Goal: Task Accomplishment & Management: Use online tool/utility

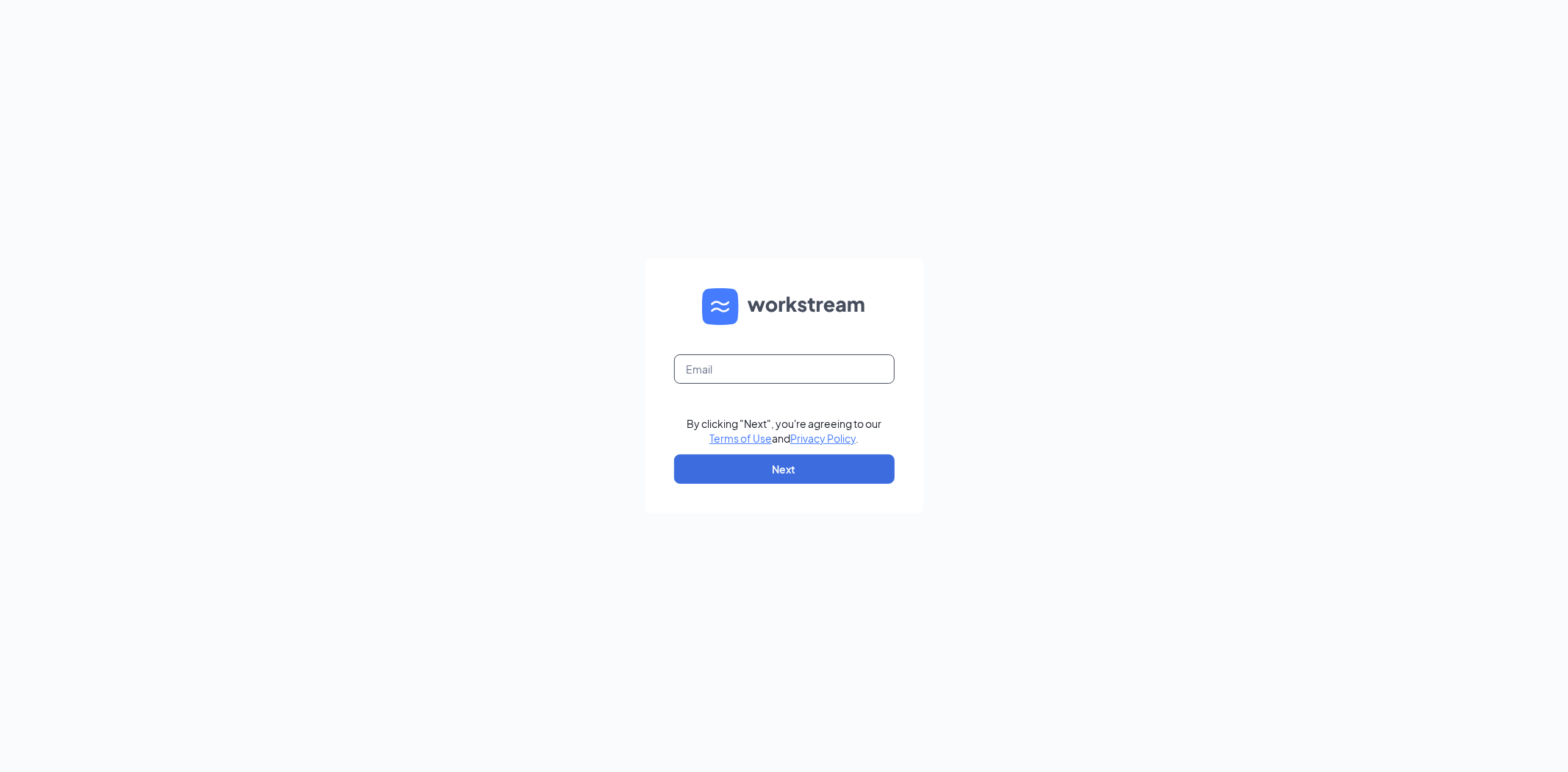
click at [746, 371] on input "text" at bounding box center [784, 369] width 220 height 29
type input "chrisbailey.we@gmail.com"
click at [775, 475] on button "Next" at bounding box center [784, 469] width 220 height 29
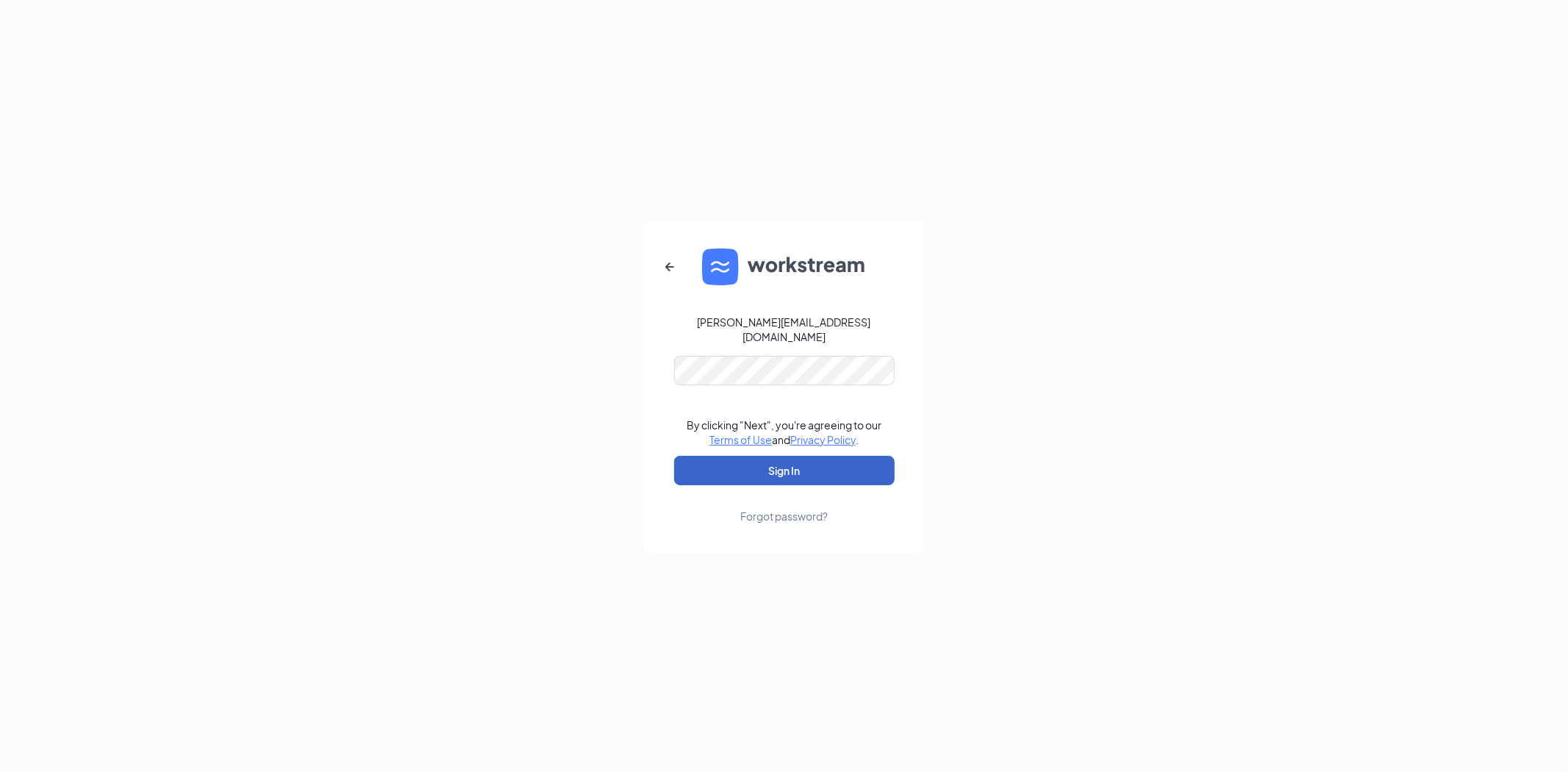
click at [770, 460] on button "Sign In" at bounding box center [784, 471] width 220 height 29
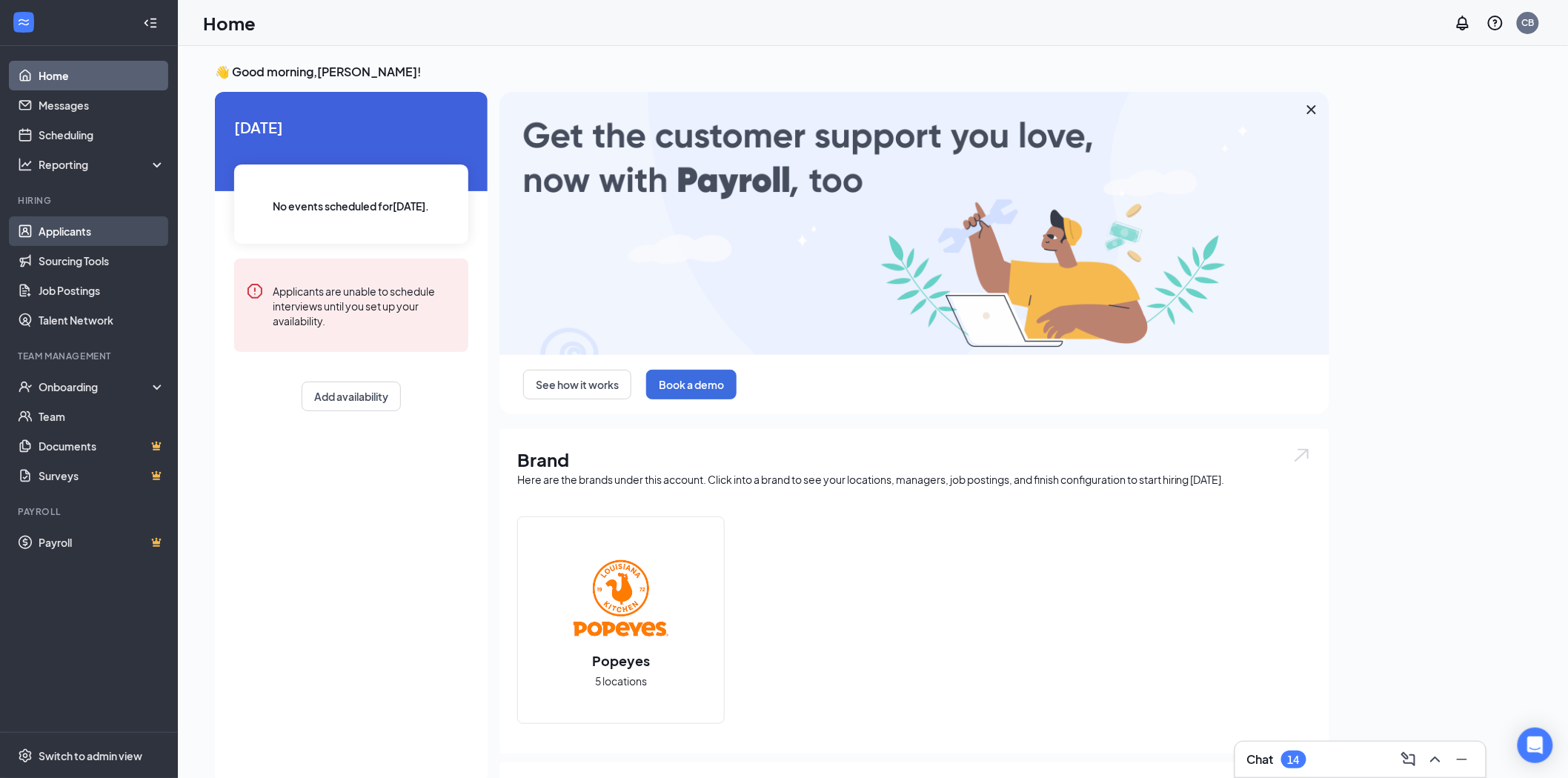
click at [60, 233] on link "Applicants" at bounding box center [102, 231] width 127 height 29
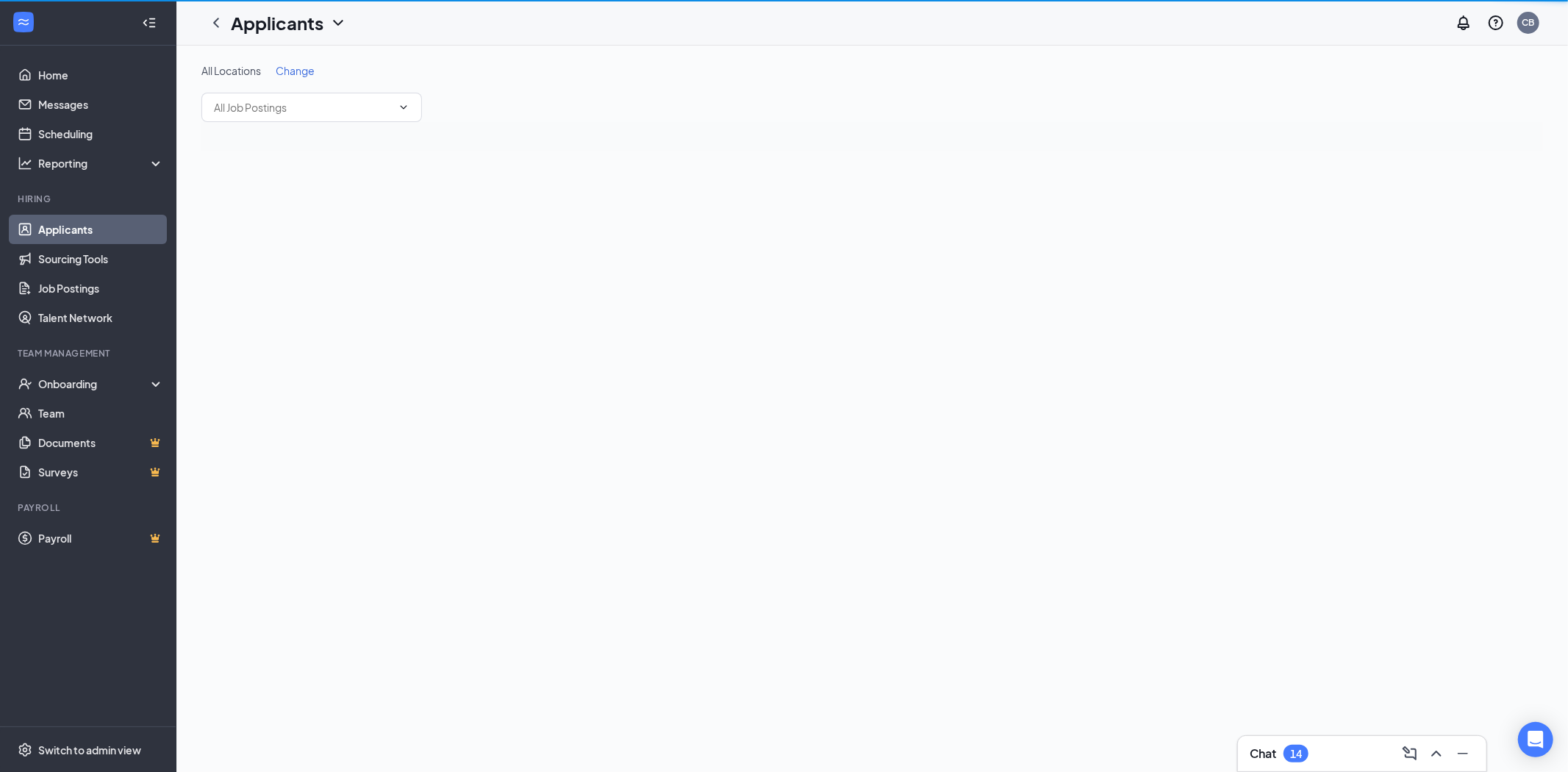
click at [60, 231] on link "Applicants" at bounding box center [101, 229] width 126 height 29
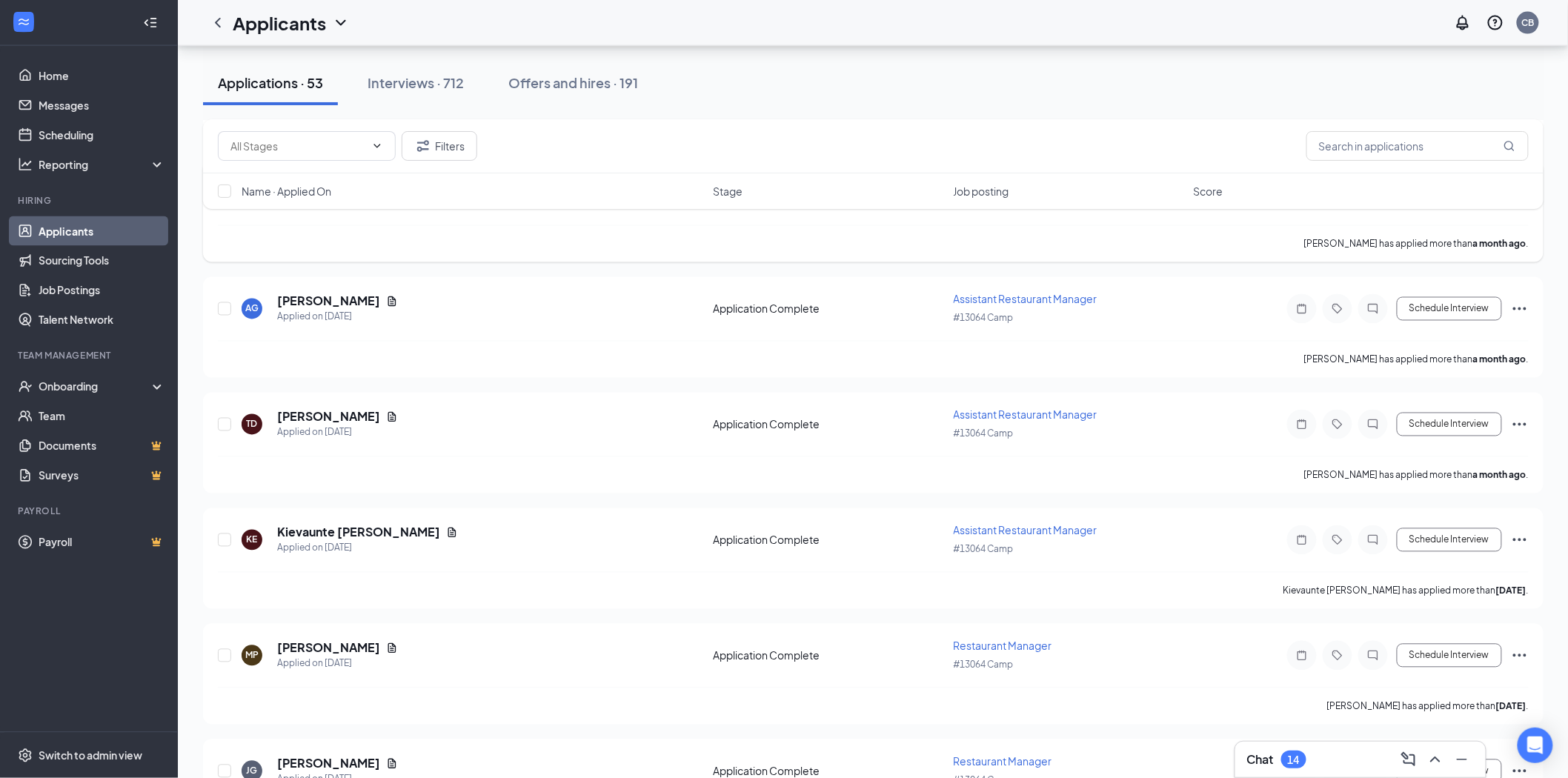
scroll to position [5692, 0]
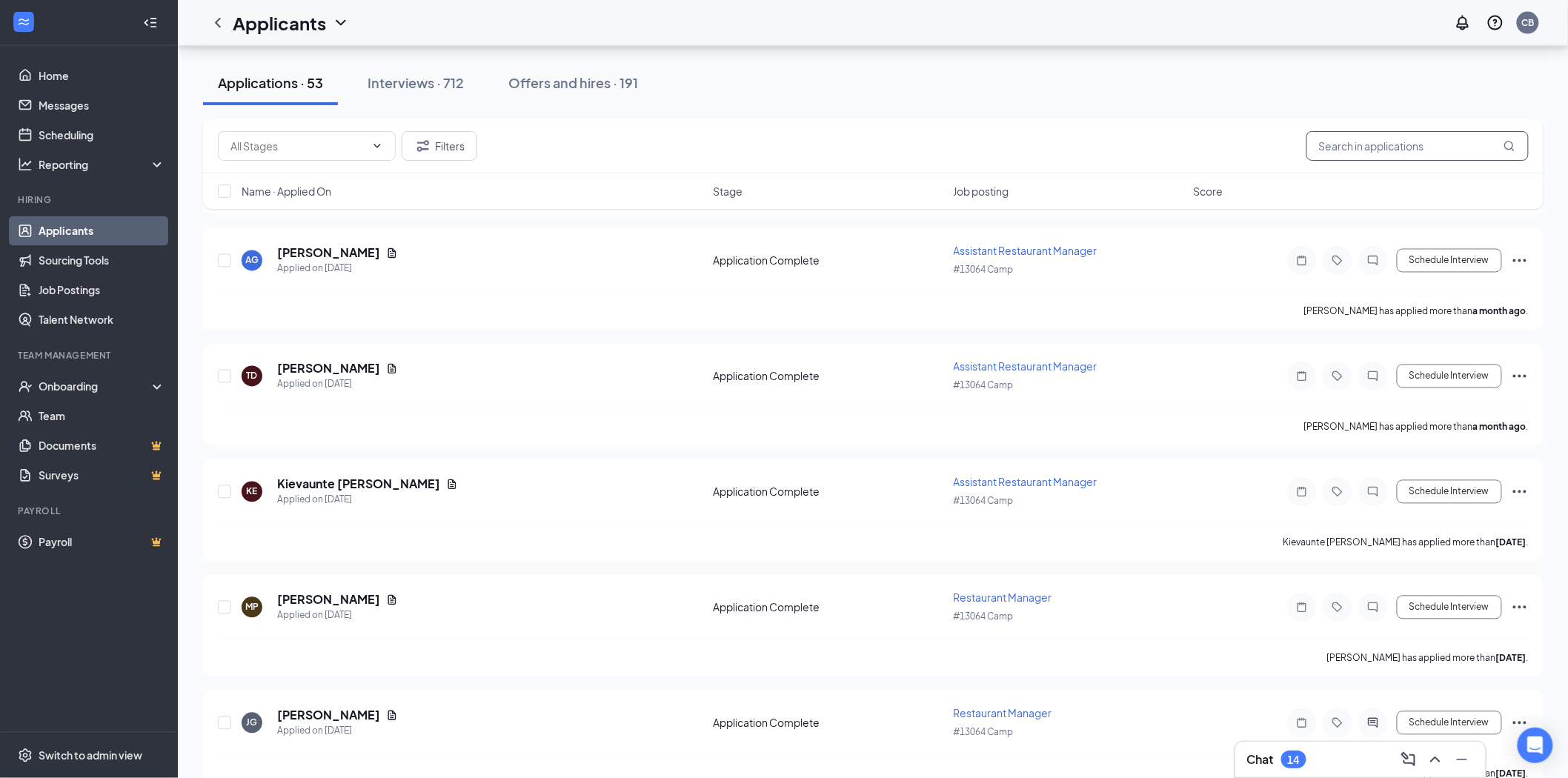
click at [1435, 157] on input "text" at bounding box center [1418, 146] width 222 height 29
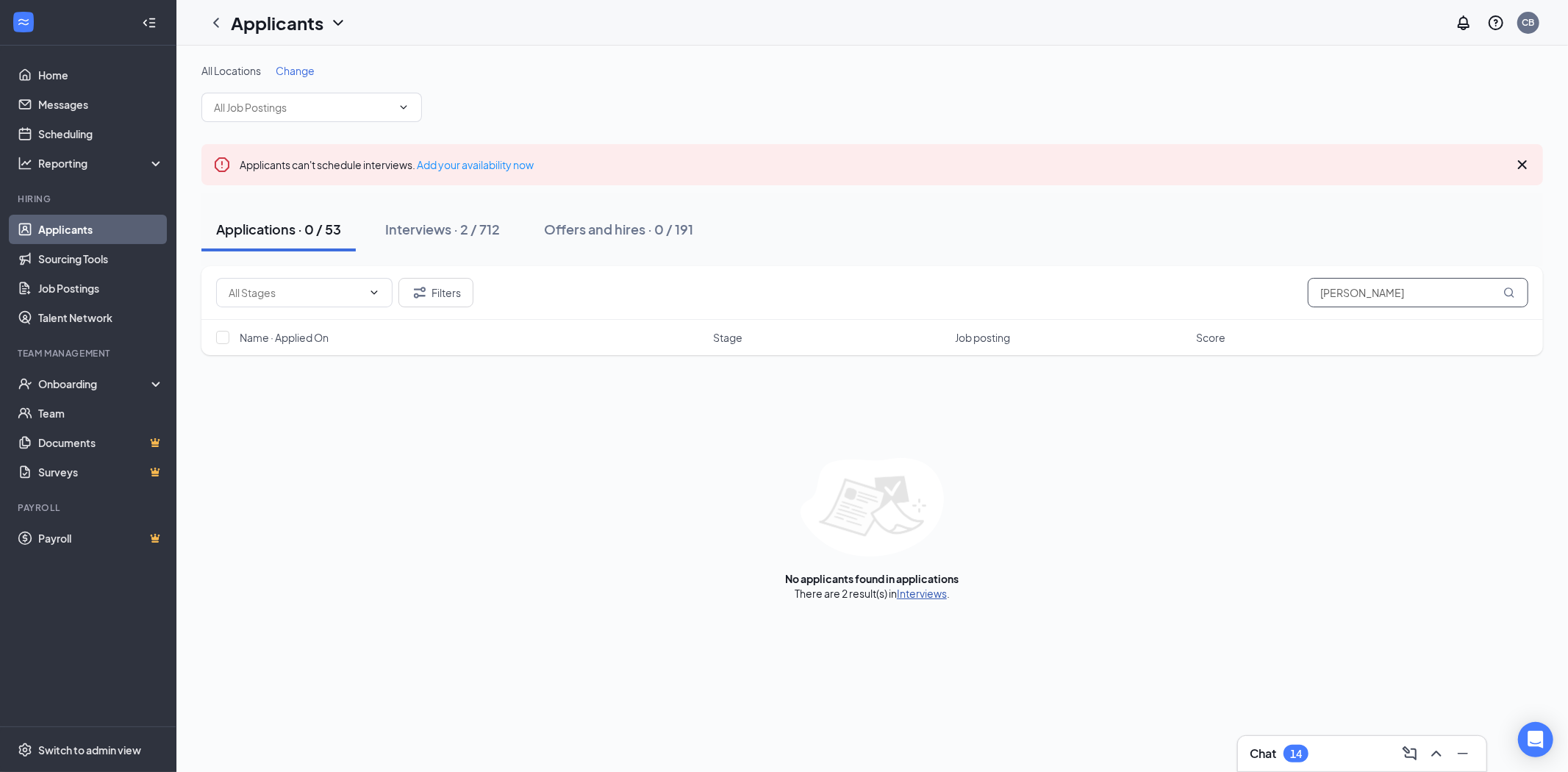
type input "[PERSON_NAME]"
click at [925, 592] on link "Interviews" at bounding box center [922, 593] width 50 height 14
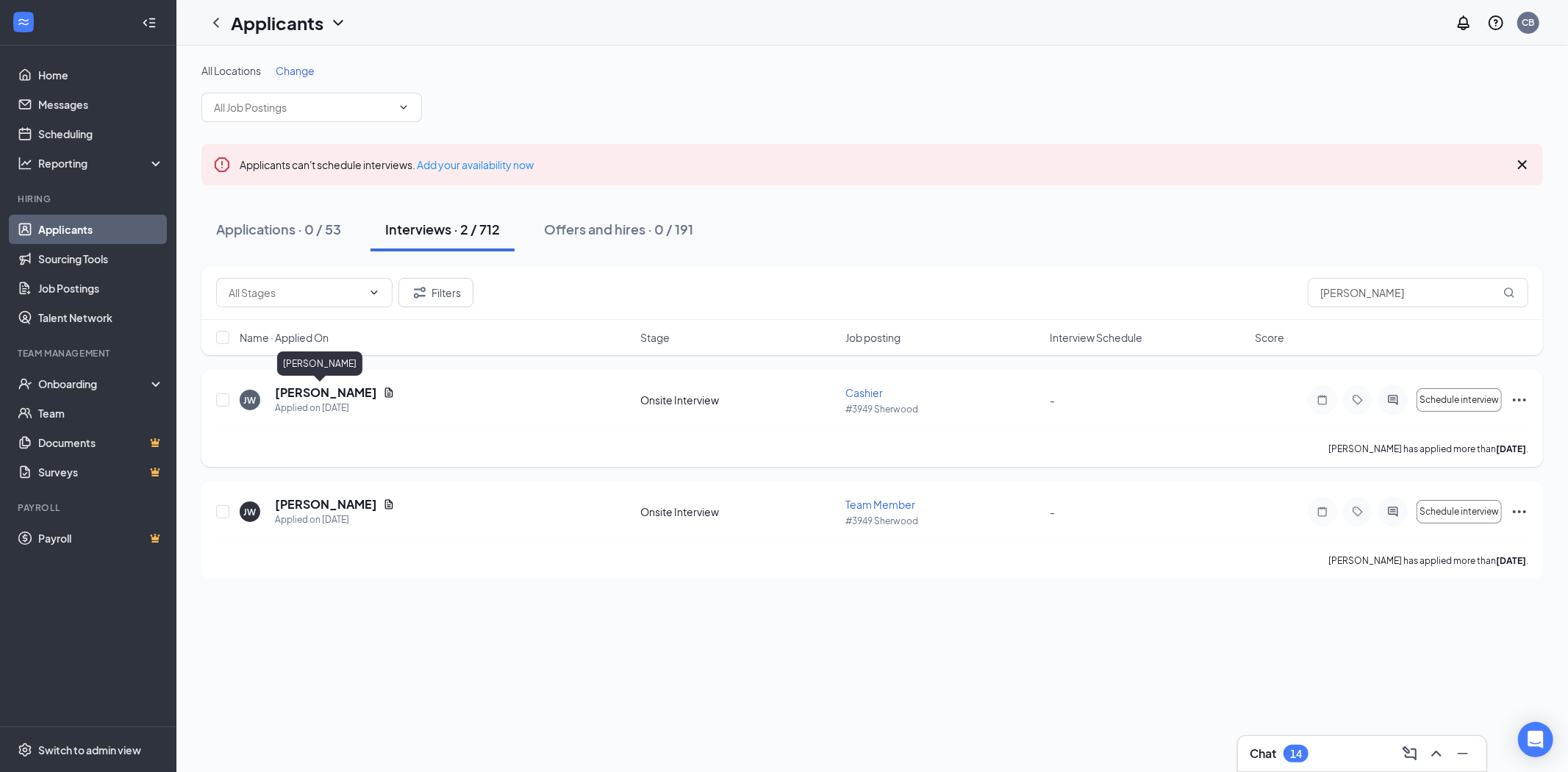
click at [319, 392] on h5 "[PERSON_NAME]" at bounding box center [327, 392] width 102 height 16
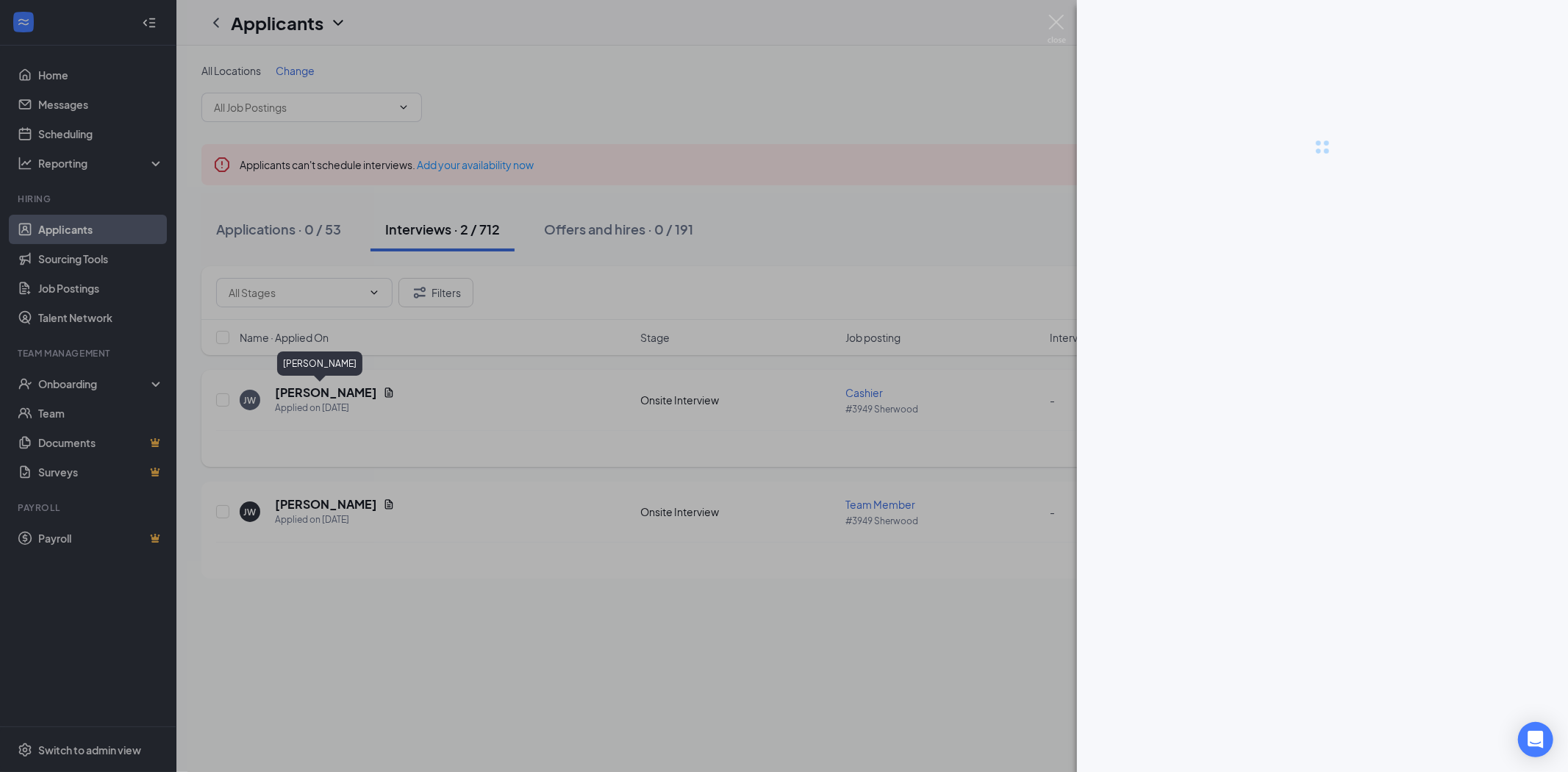
click at [319, 392] on div at bounding box center [784, 386] width 1568 height 772
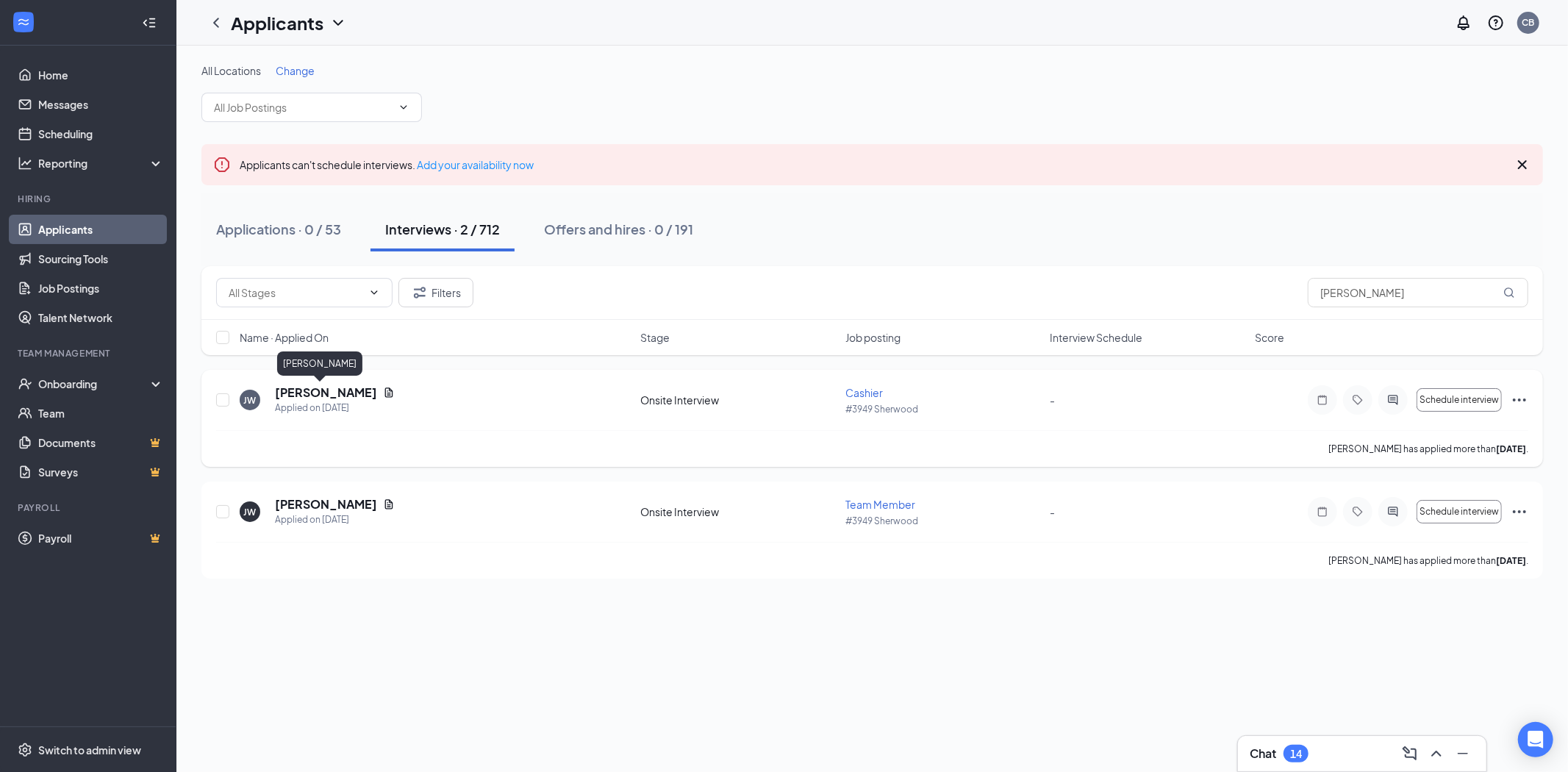
click at [319, 392] on h5 "[PERSON_NAME]" at bounding box center [327, 392] width 102 height 16
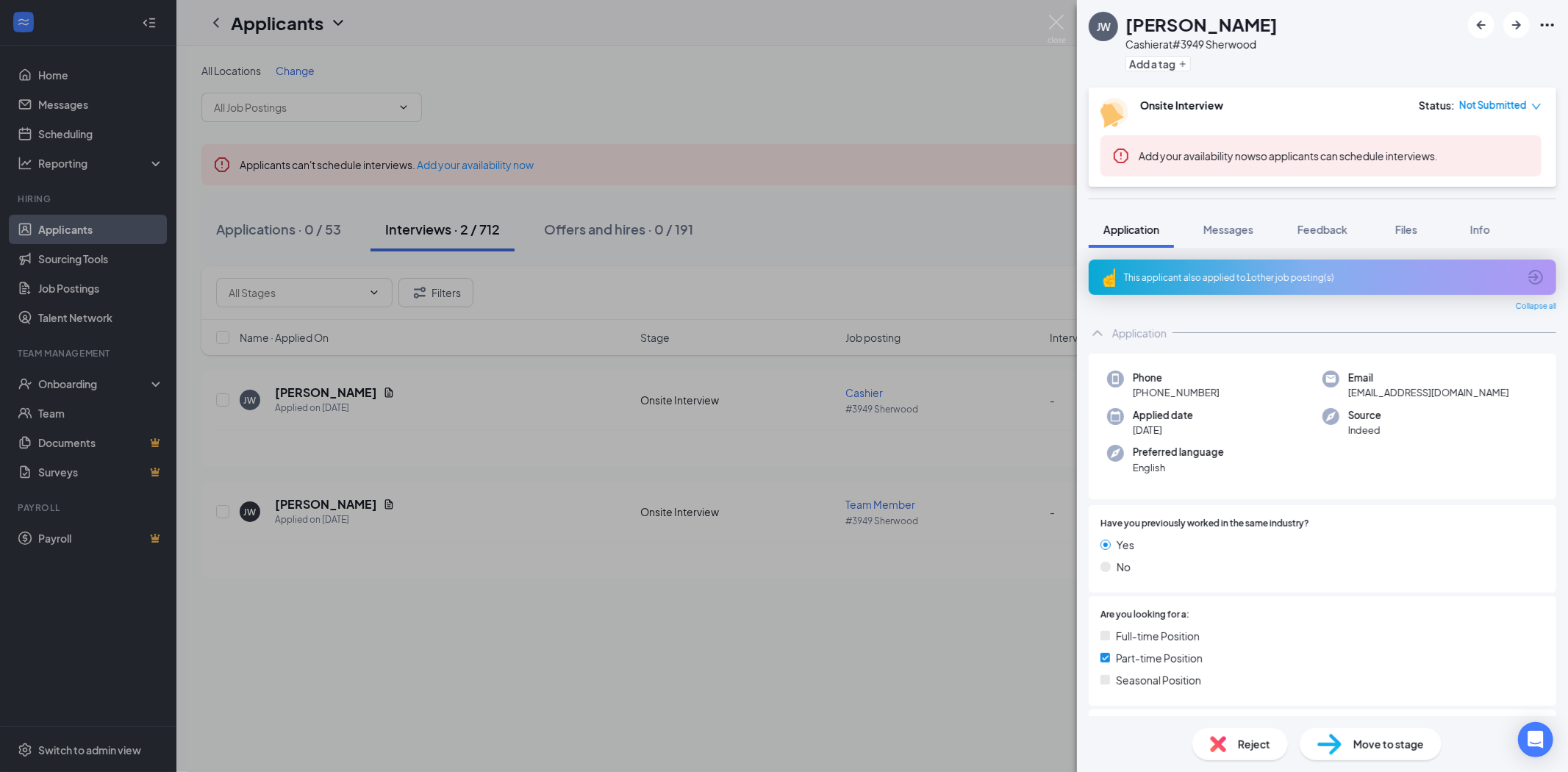
click at [1547, 20] on icon "Ellipses" at bounding box center [1548, 25] width 17 height 17
click at [1460, 53] on link "View full application" at bounding box center [1468, 57] width 158 height 14
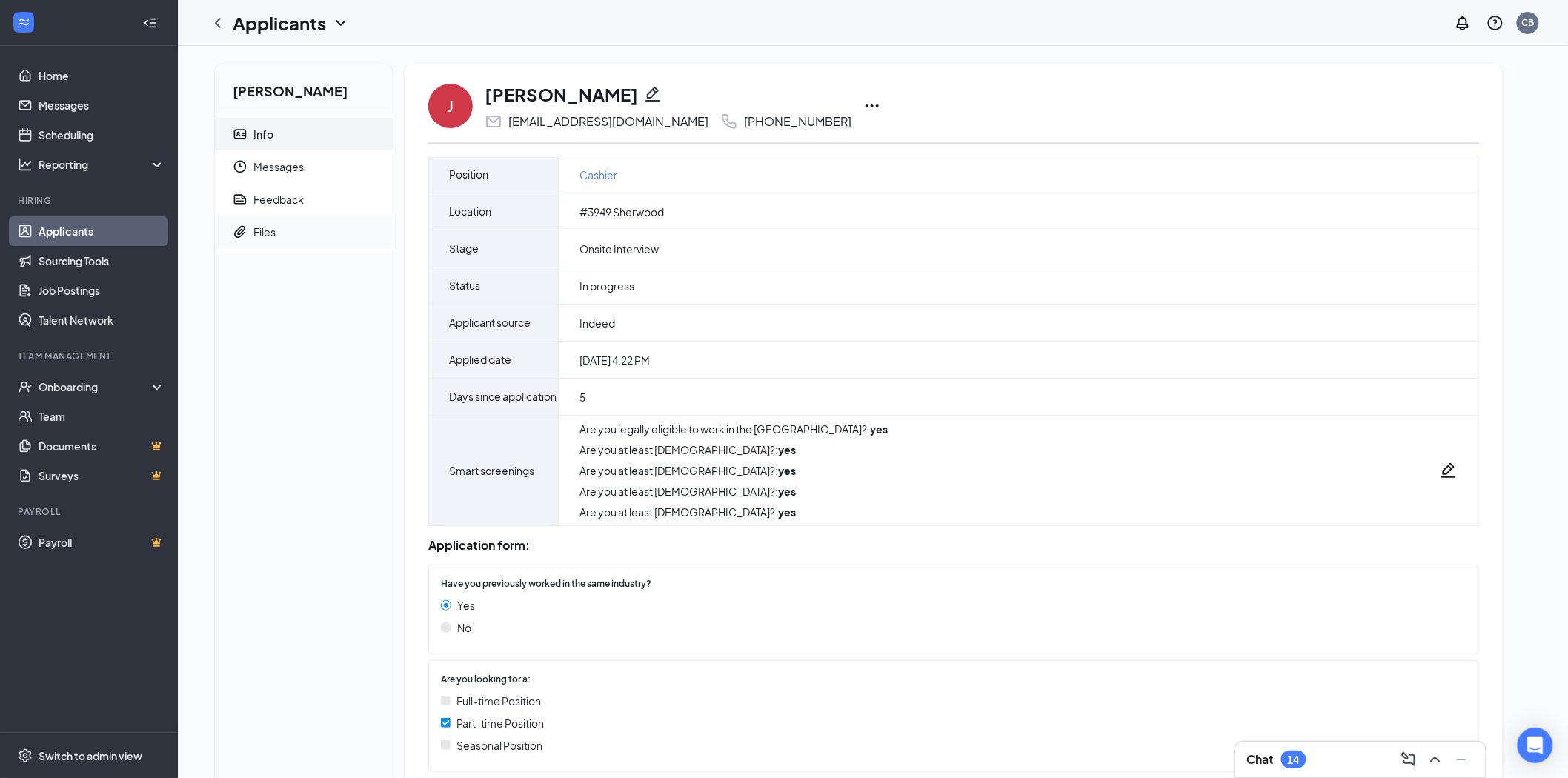
click at [259, 228] on div "Files" at bounding box center [264, 232] width 22 height 15
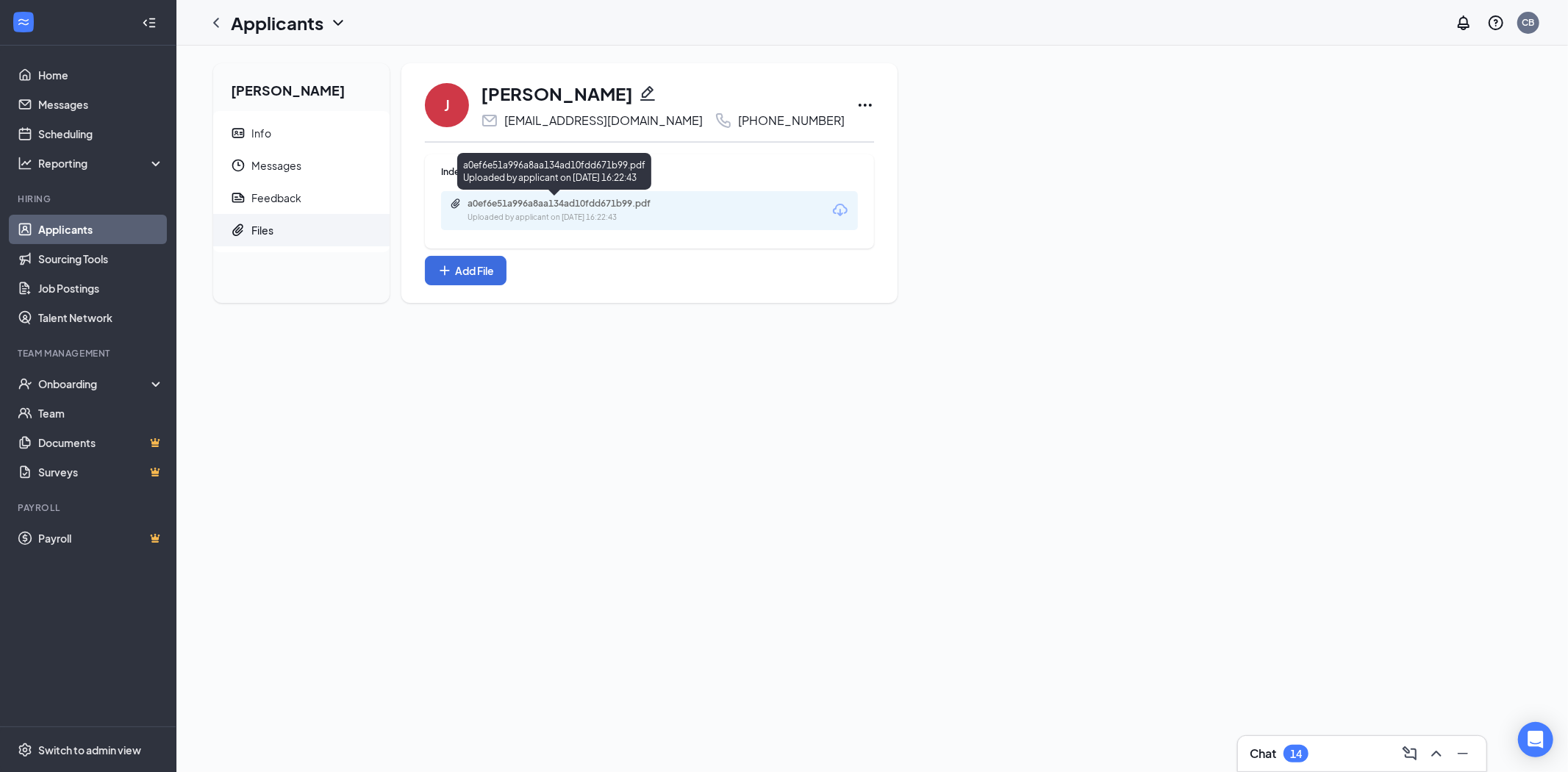
click at [569, 212] on div "Uploaded by applicant on Aug 21, 2025 at 16:22:43" at bounding box center [578, 217] width 220 height 12
click at [246, 136] on li "Info" at bounding box center [301, 132] width 177 height 32
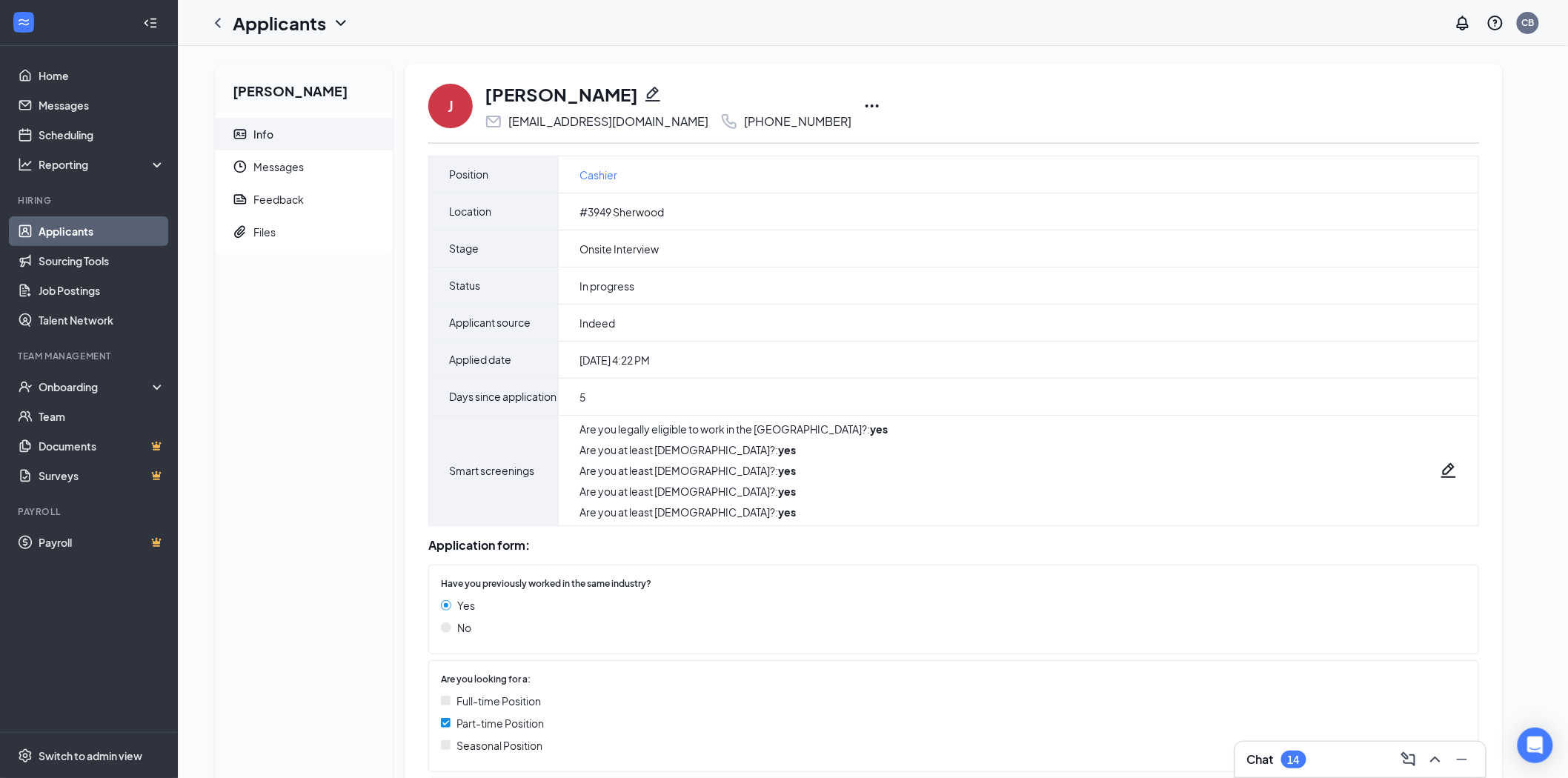
click at [866, 105] on icon "Ellipses" at bounding box center [873, 105] width 14 height 3
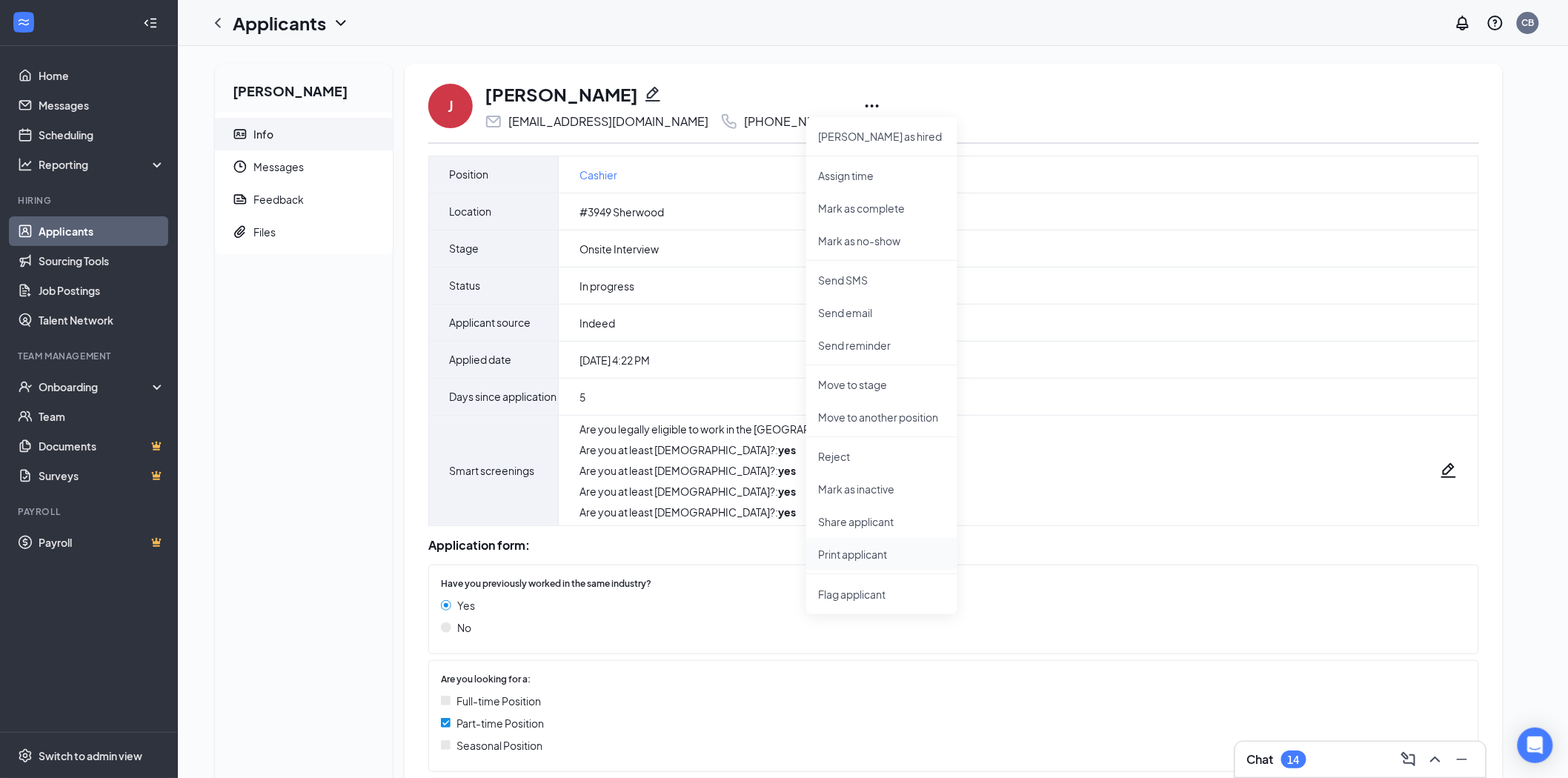
click at [853, 558] on p "Print applicant" at bounding box center [881, 554] width 128 height 15
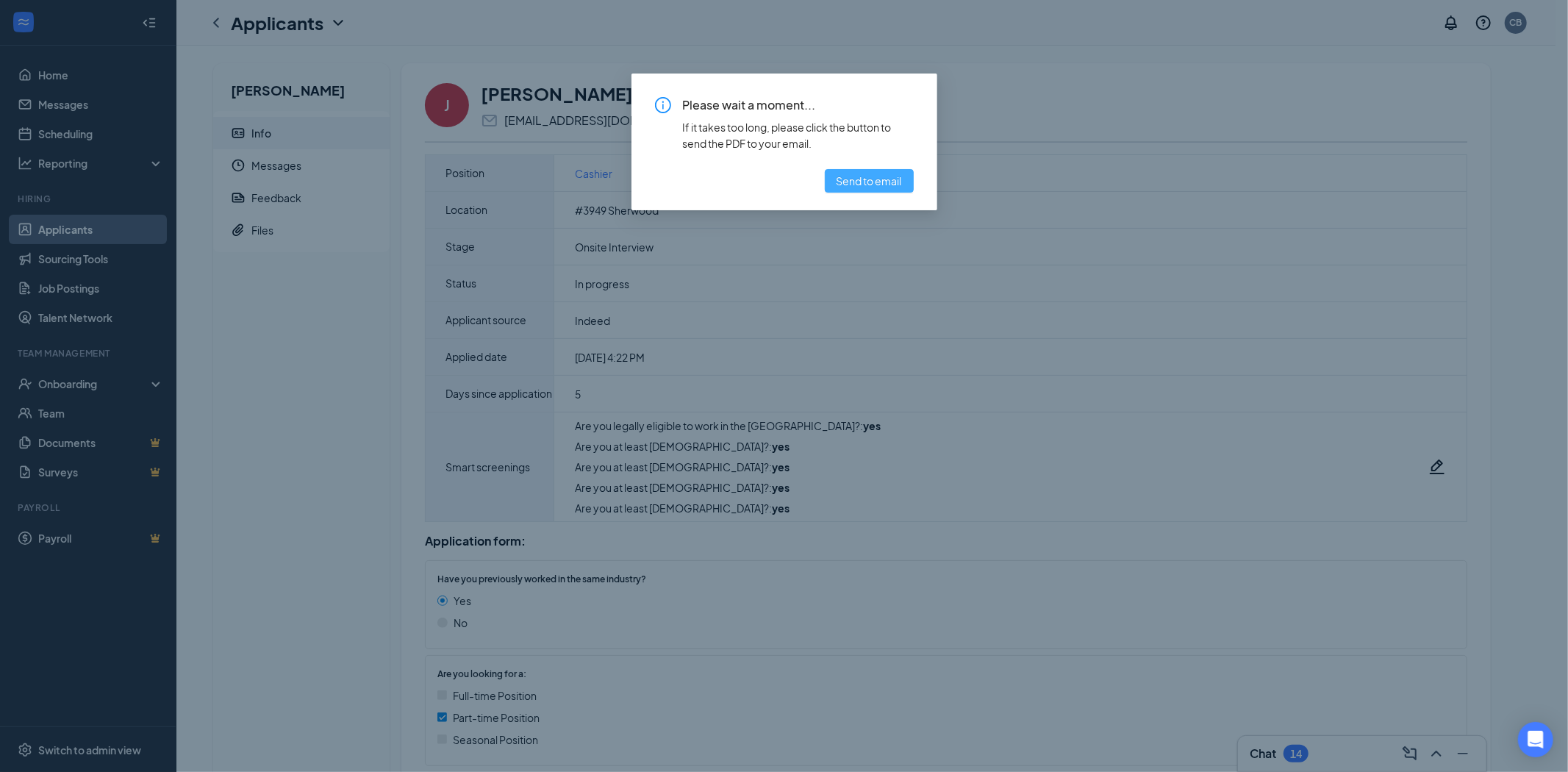
click at [873, 178] on span "Send to email" at bounding box center [870, 181] width 66 height 16
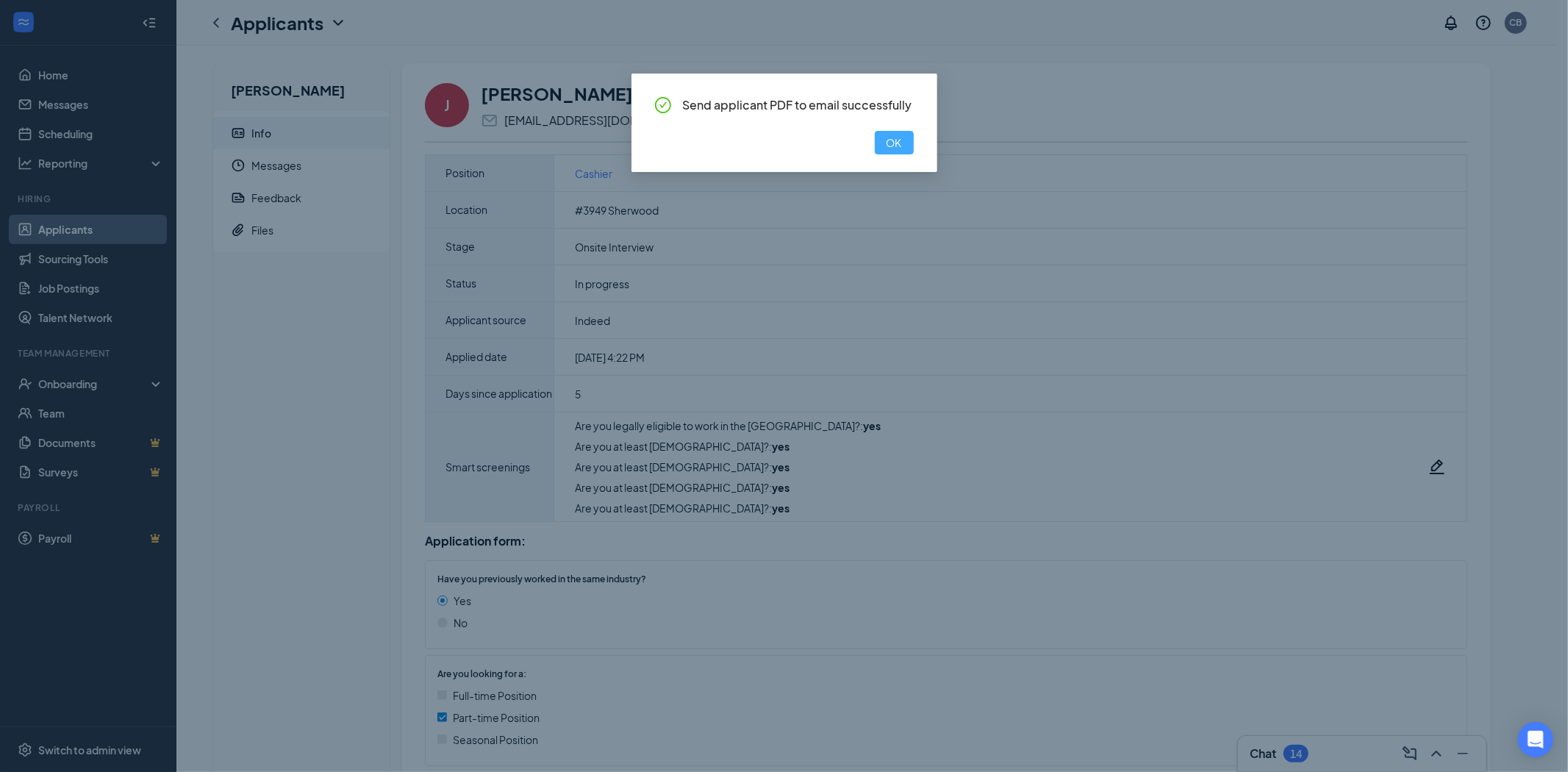
click at [902, 140] on button "OK" at bounding box center [895, 142] width 39 height 23
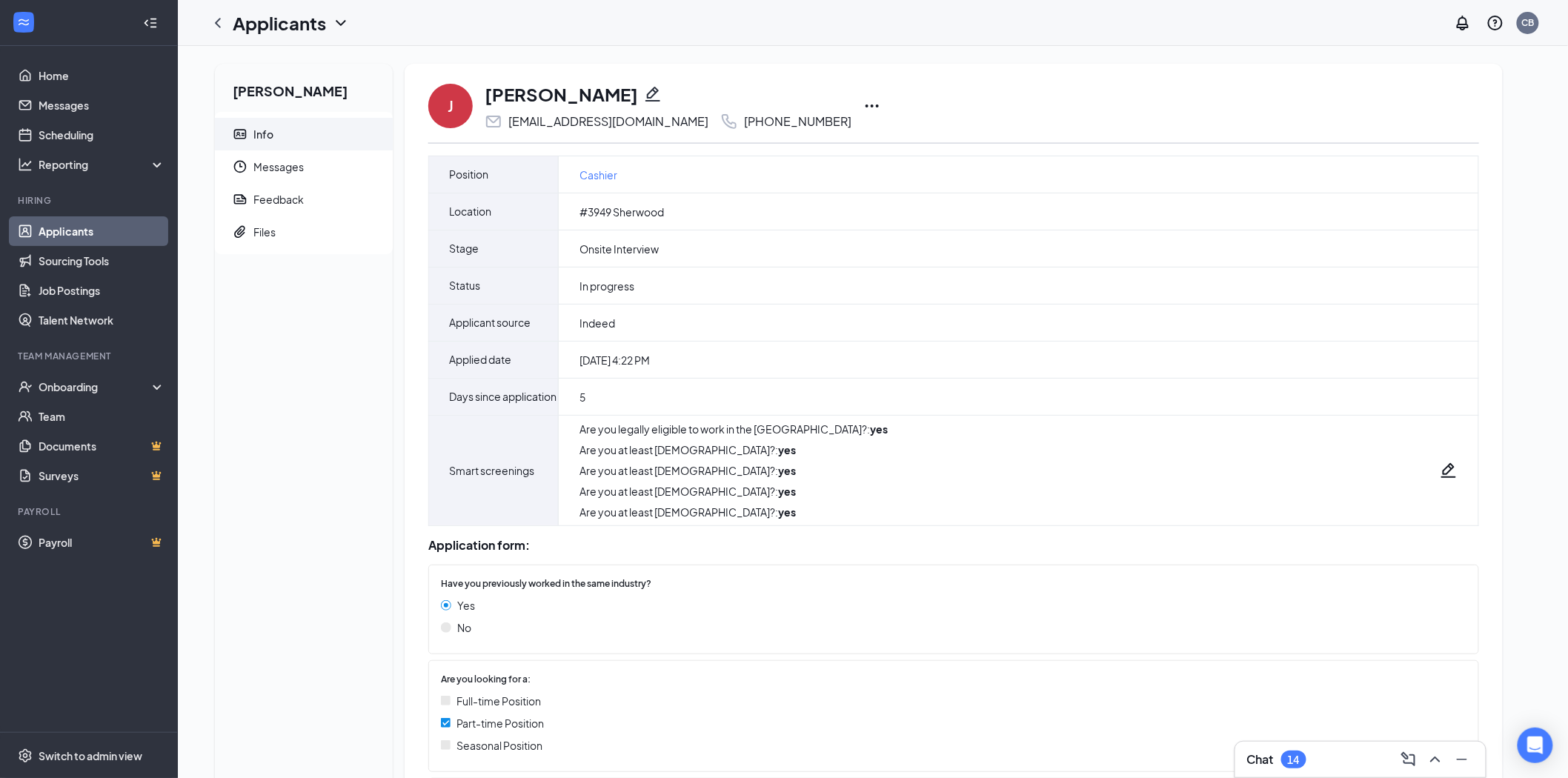
click at [864, 105] on icon "Ellipses" at bounding box center [873, 106] width 18 height 18
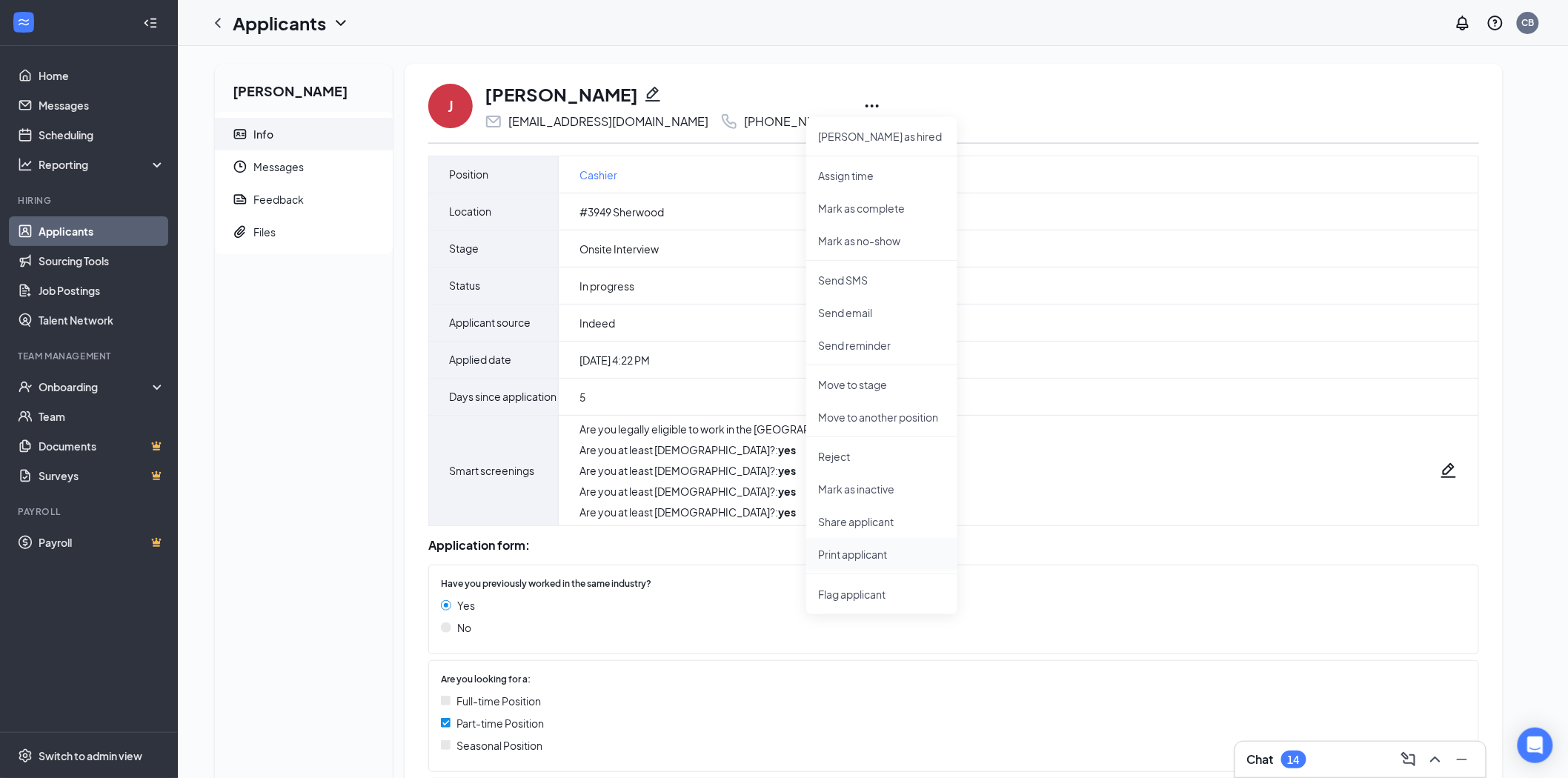
click at [851, 560] on p "Print applicant" at bounding box center [881, 554] width 128 height 15
